Goal: Task Accomplishment & Management: Manage account settings

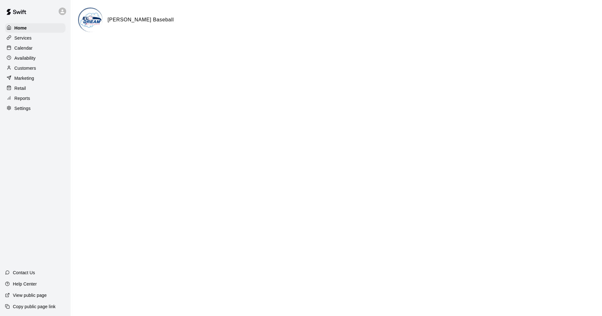
click at [23, 47] on p "Calendar" at bounding box center [23, 48] width 18 height 6
click at [32, 51] on p "Calendar" at bounding box center [23, 48] width 18 height 6
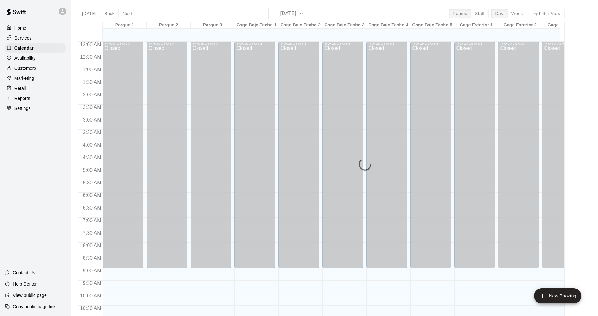
scroll to position [245, 0]
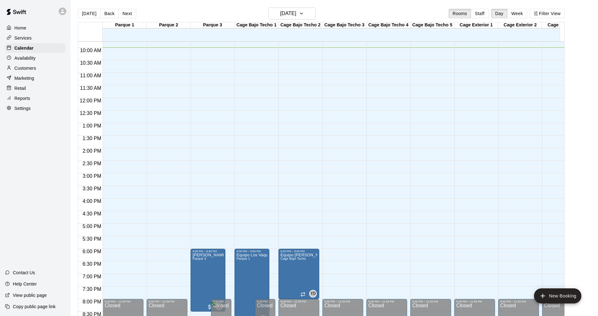
click at [22, 40] on p "Services" at bounding box center [22, 38] width 17 height 6
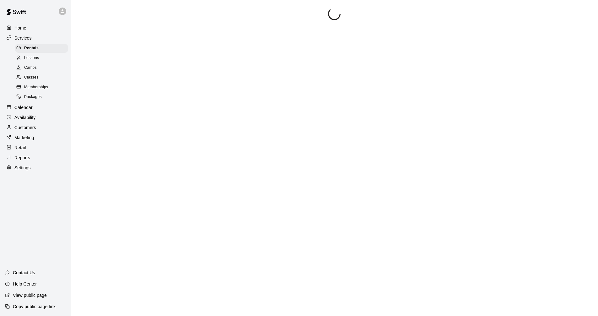
click at [37, 70] on div "Camps" at bounding box center [41, 67] width 53 height 9
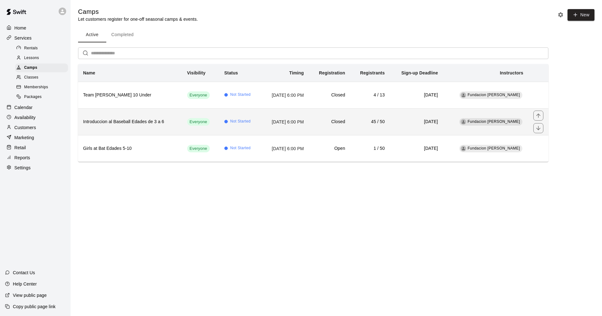
click at [160, 117] on th "Introduccion al Baseball Edades de 3 a 6" at bounding box center [130, 121] width 104 height 27
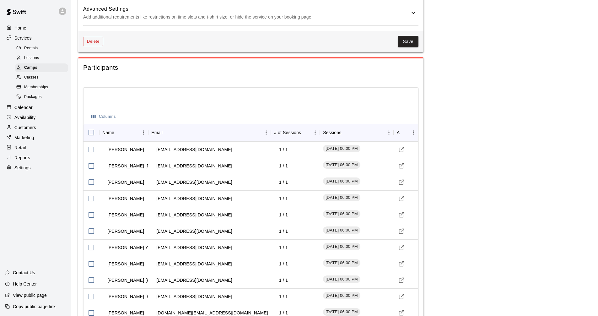
scroll to position [659, 0]
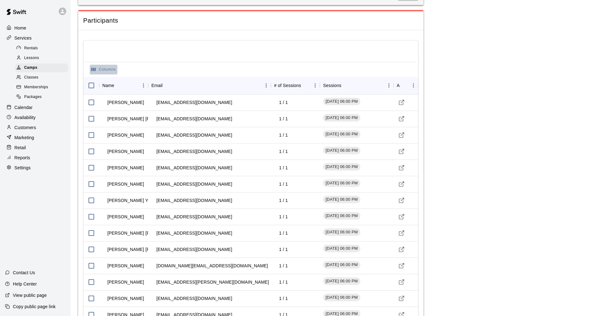
click at [98, 67] on button "Columns" at bounding box center [104, 70] width 28 height 10
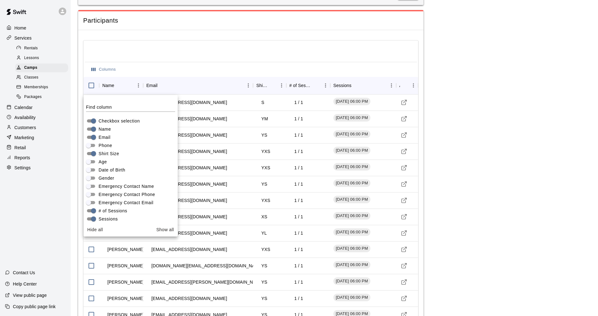
click at [475, 171] on main "**********" at bounding box center [334, 103] width 512 height 1509
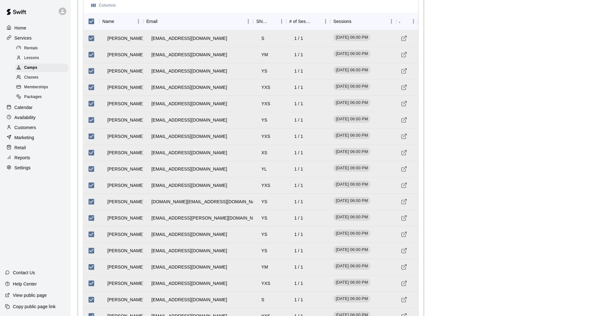
scroll to position [711, 0]
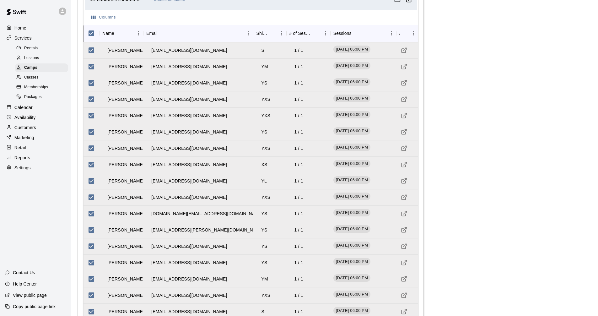
click at [96, 37] on icon at bounding box center [99, 33] width 8 height 8
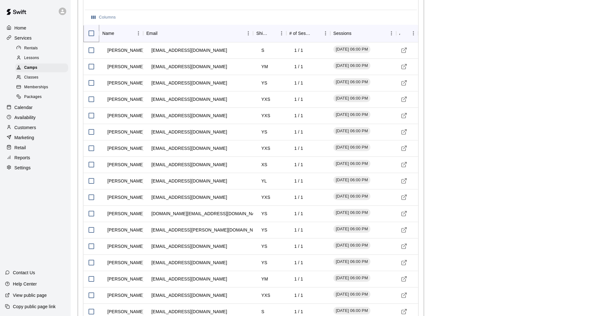
click at [27, 31] on div "Home" at bounding box center [35, 27] width 61 height 9
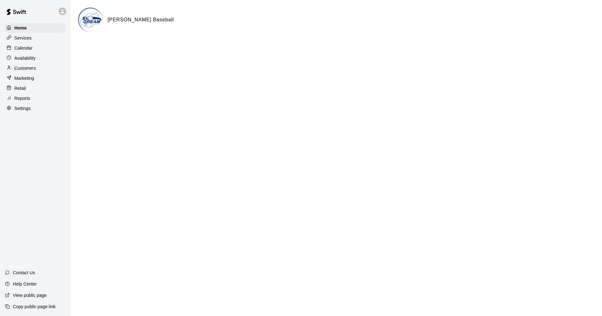
click at [40, 306] on p "Copy public page link" at bounding box center [34, 306] width 43 height 6
click at [34, 304] on p "Copy public page link" at bounding box center [34, 306] width 43 height 6
click at [309, 304] on div "Link copied to clipboard" at bounding box center [304, 303] width 53 height 7
click at [35, 304] on p "Copy public page link" at bounding box center [34, 306] width 43 height 6
click at [34, 295] on p "View public page" at bounding box center [30, 295] width 34 height 6
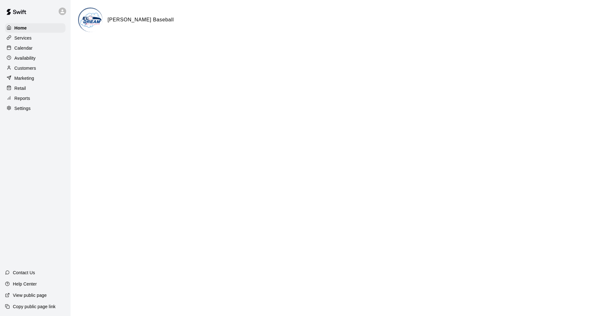
click at [26, 40] on p "Services" at bounding box center [22, 38] width 17 height 6
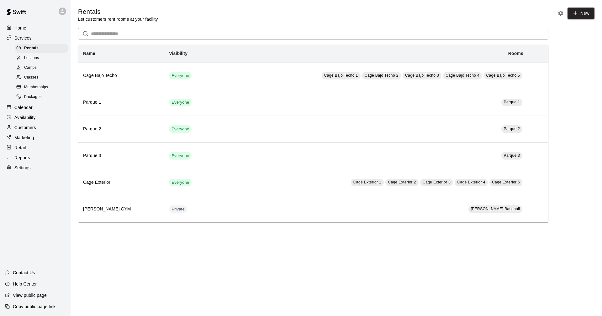
click at [37, 72] on div "Camps" at bounding box center [41, 67] width 53 height 9
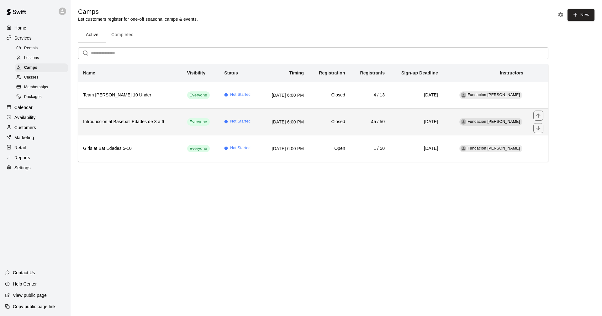
click at [159, 119] on h6 "Introduccion al Baseball Edades de 3 a 6" at bounding box center [130, 121] width 94 height 7
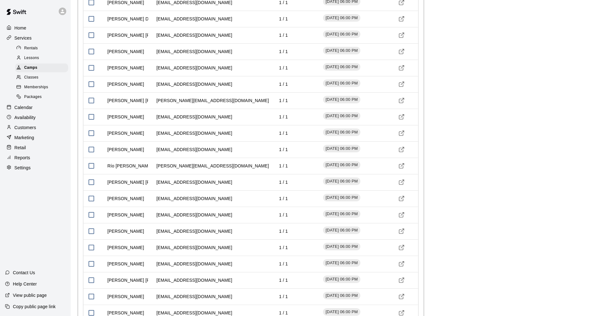
scroll to position [1209, 0]
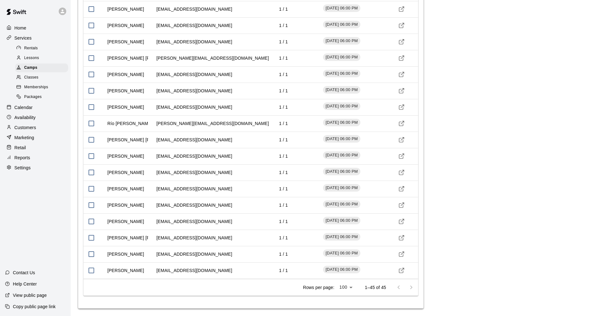
click at [33, 41] on div "Services" at bounding box center [35, 37] width 61 height 9
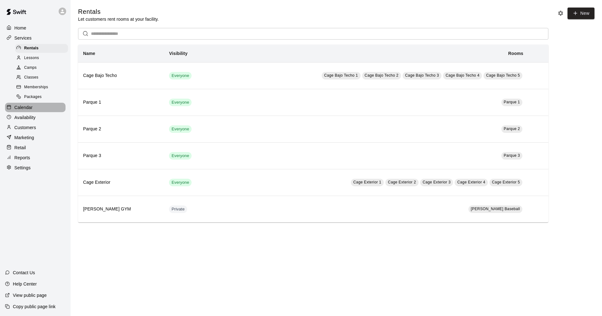
click at [30, 110] on p "Calendar" at bounding box center [23, 107] width 18 height 6
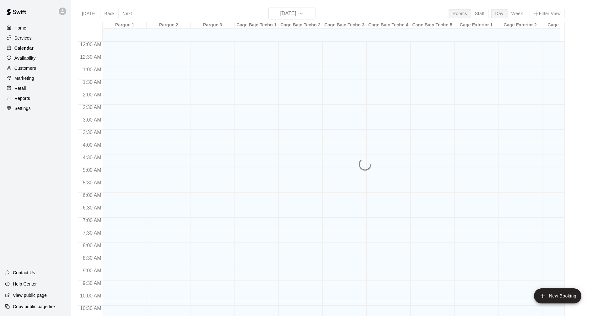
scroll to position [259, 0]
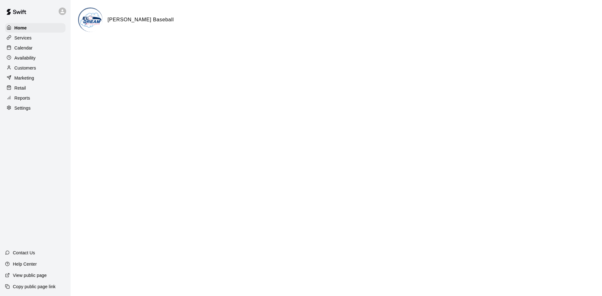
click at [28, 51] on p "Calendar" at bounding box center [23, 48] width 18 height 6
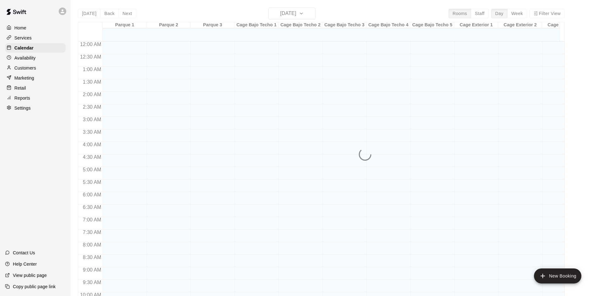
scroll to position [258, 0]
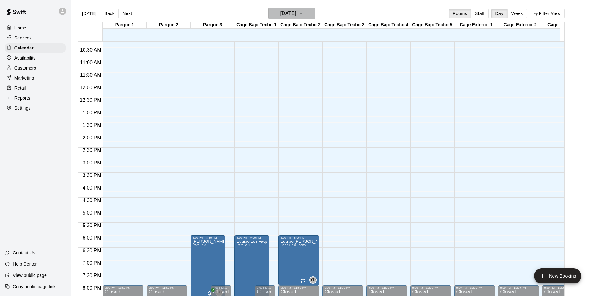
click at [312, 18] on button "[DATE]" at bounding box center [291, 14] width 47 height 12
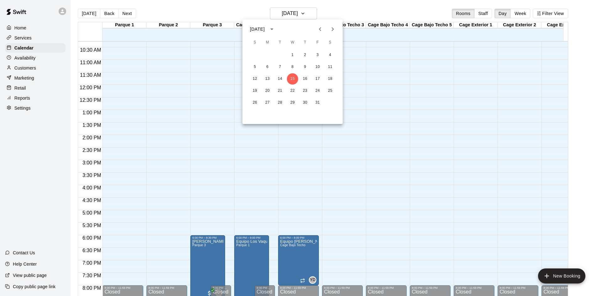
click at [333, 28] on icon "Next month" at bounding box center [333, 29] width 2 height 4
click at [332, 67] on button "8" at bounding box center [330, 66] width 11 height 11
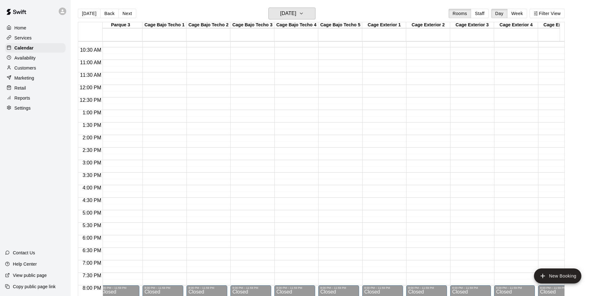
scroll to position [0, 0]
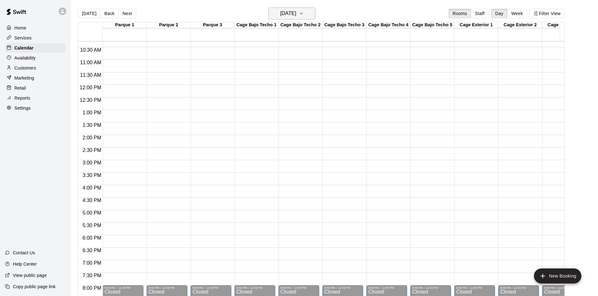
click at [310, 15] on button "[DATE]" at bounding box center [291, 14] width 47 height 12
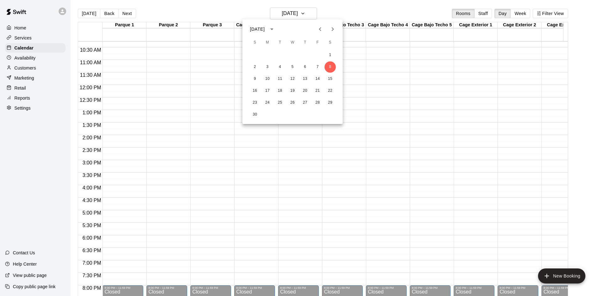
click at [93, 17] on div at bounding box center [301, 148] width 602 height 296
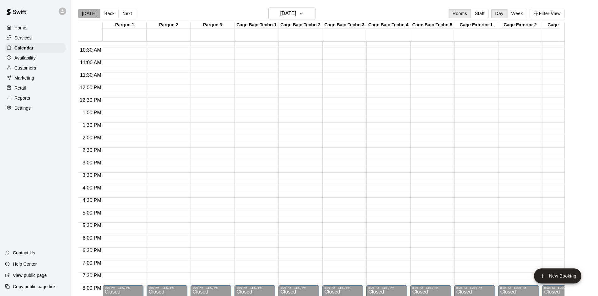
click at [92, 15] on button "[DATE]" at bounding box center [89, 13] width 23 height 9
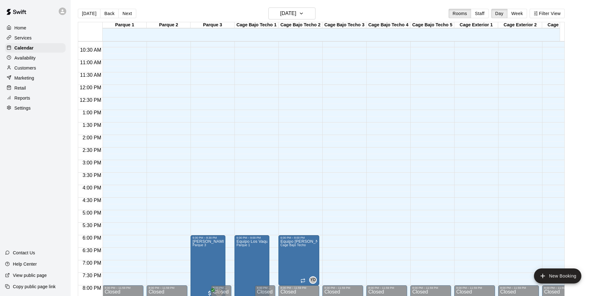
click at [522, 13] on button "Week" at bounding box center [517, 13] width 20 height 9
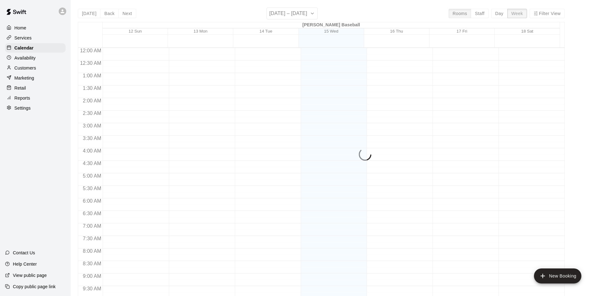
scroll to position [258, 0]
